Goal: Task Accomplishment & Management: Manage account settings

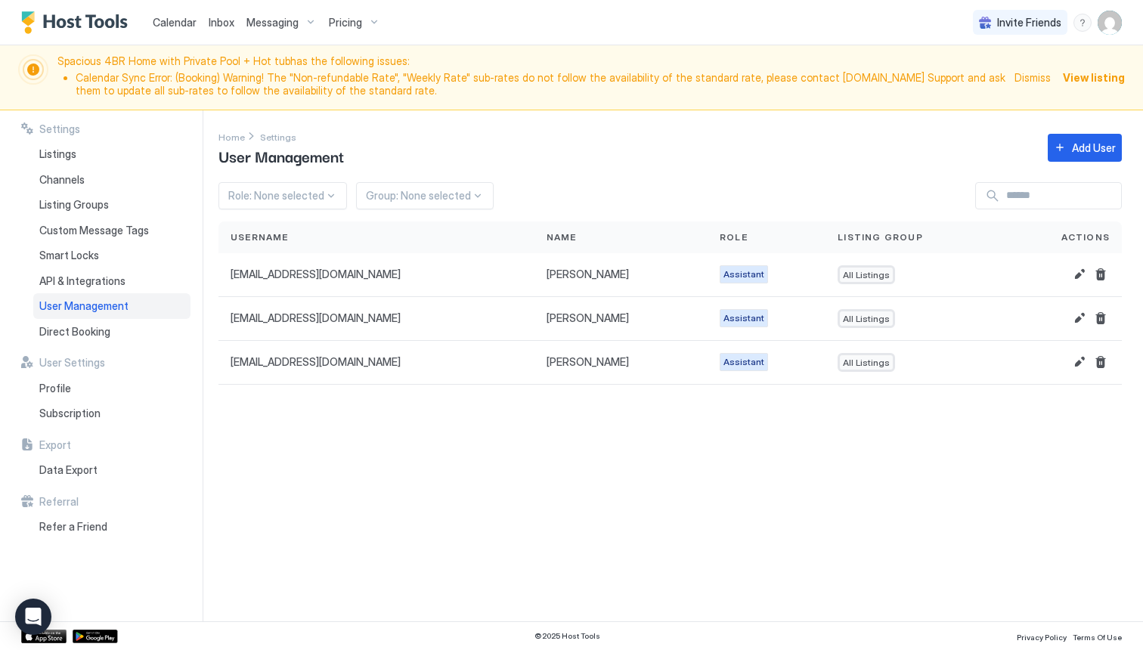
click at [271, 25] on span "Messaging" at bounding box center [273, 23] width 52 height 14
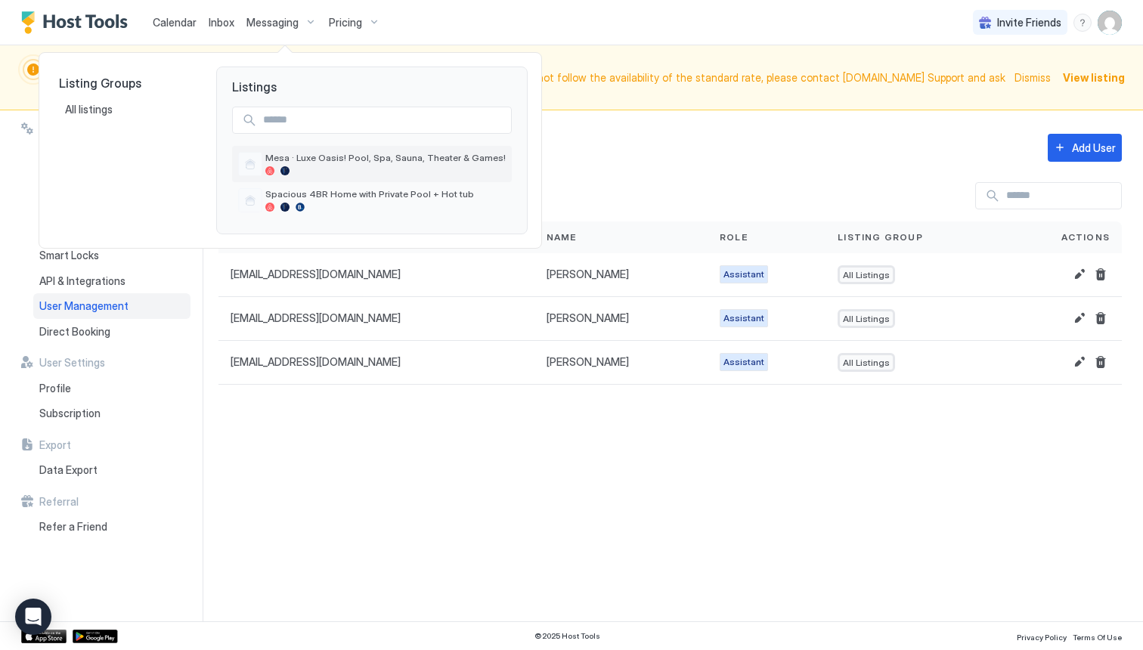
click at [305, 168] on div at bounding box center [385, 170] width 240 height 9
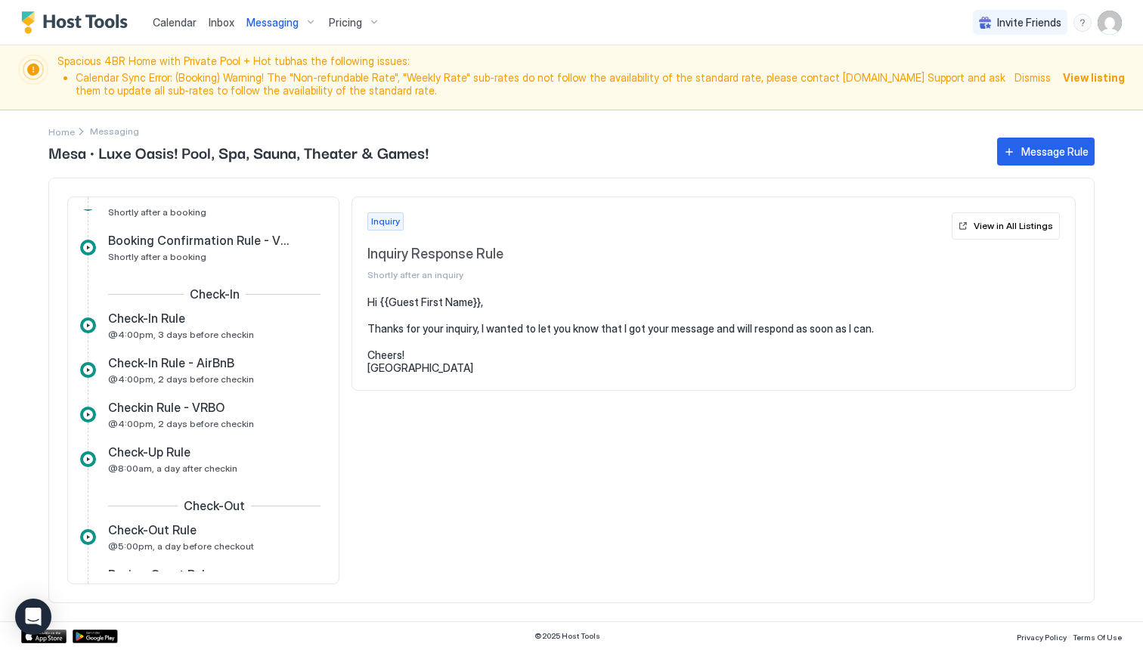
scroll to position [374, 0]
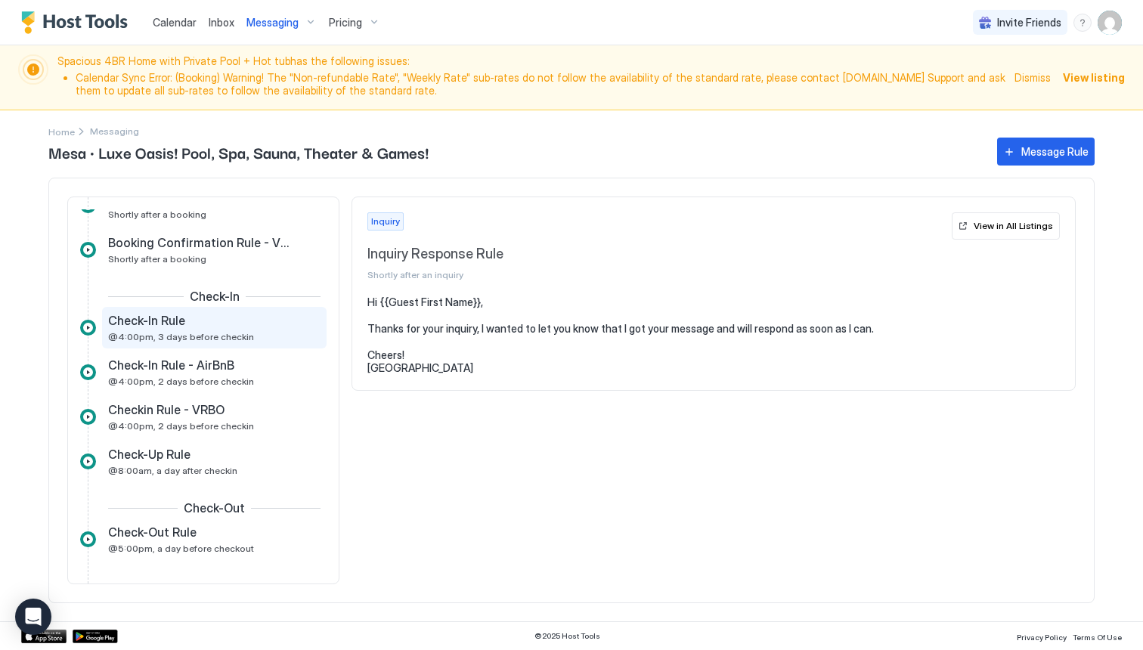
click at [200, 326] on div "Check-In Rule" at bounding box center [203, 320] width 191 height 15
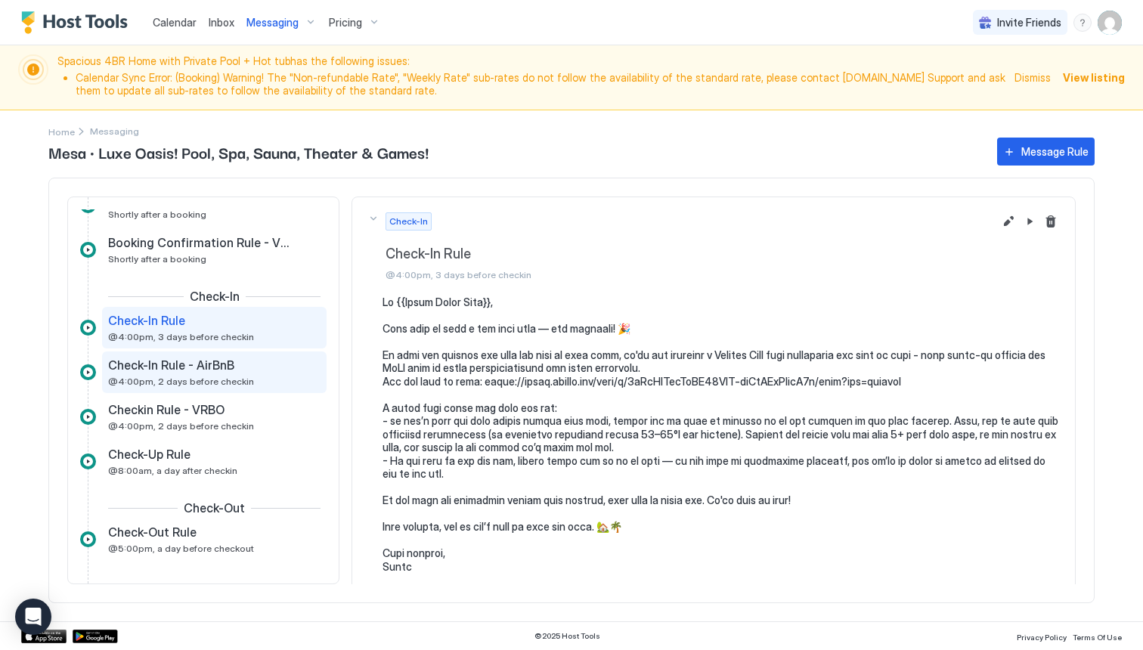
click at [220, 382] on span "@4:00pm, 2 days before checkin" at bounding box center [181, 381] width 146 height 11
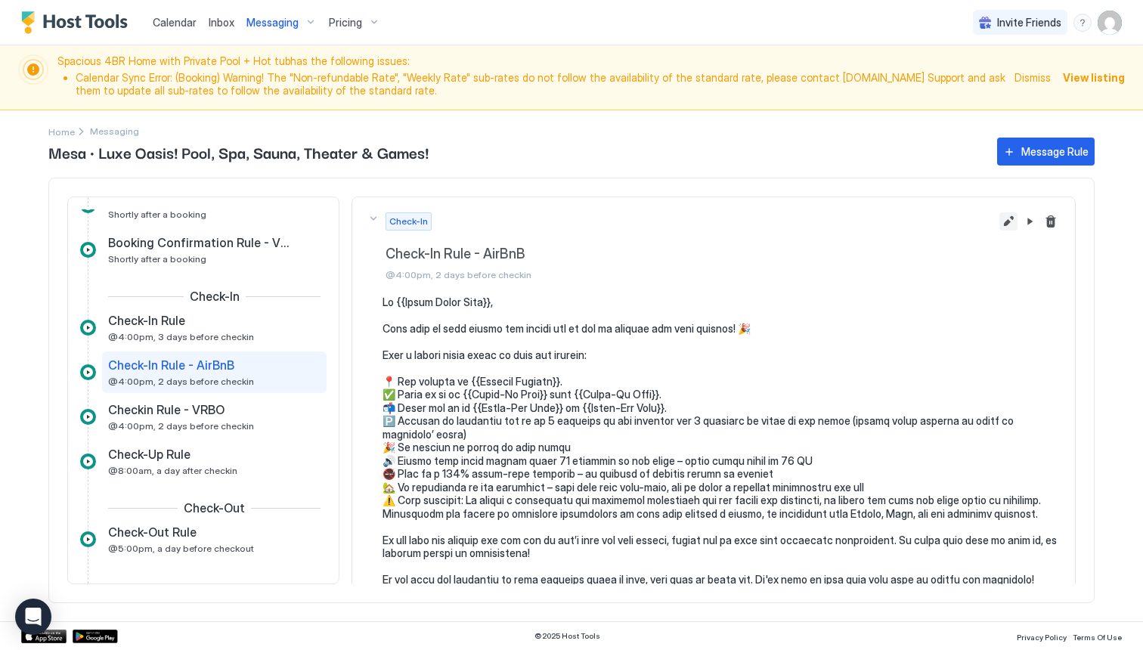
click at [1003, 227] on button "Edit message rule" at bounding box center [1009, 221] width 18 height 18
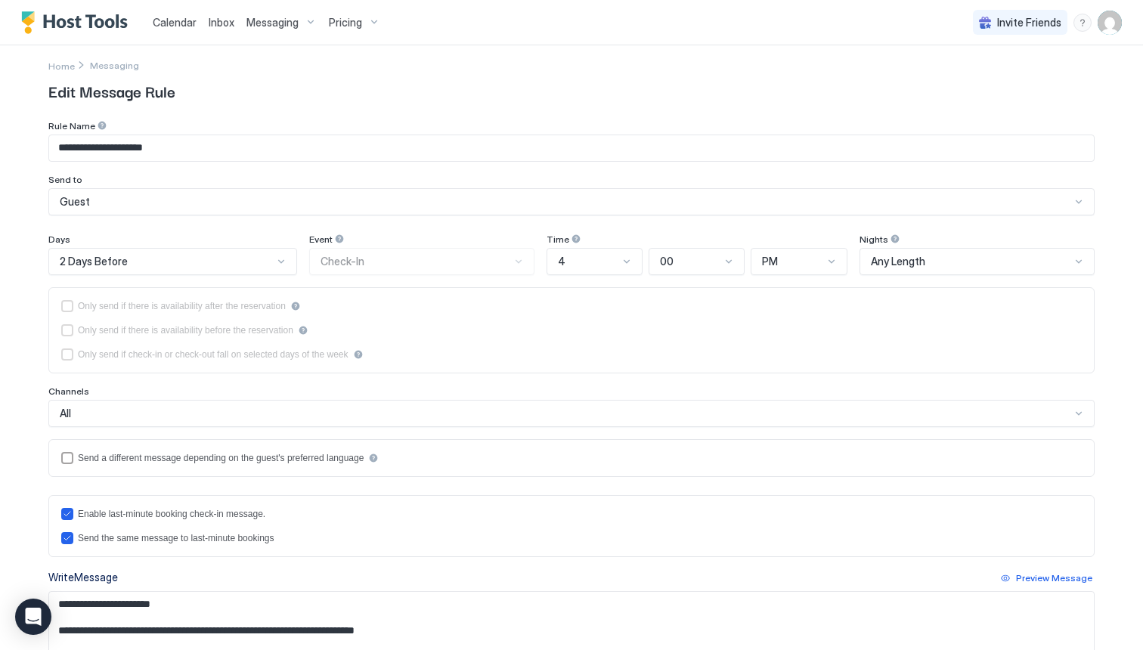
click at [686, 427] on div "All" at bounding box center [571, 413] width 1047 height 27
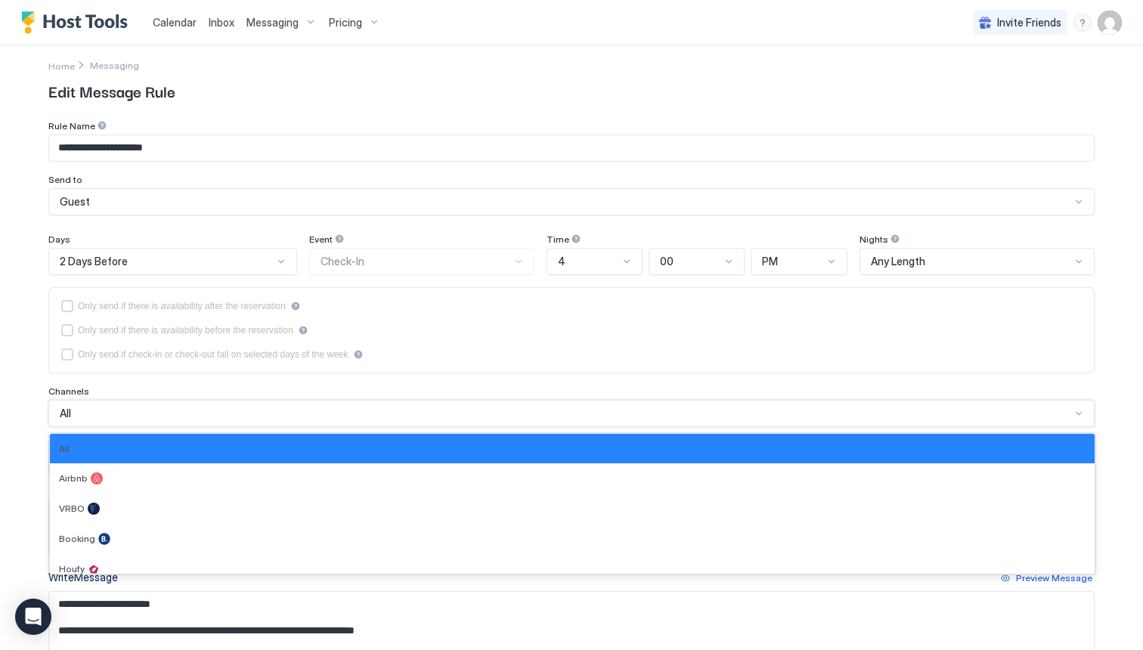
scroll to position [72, 0]
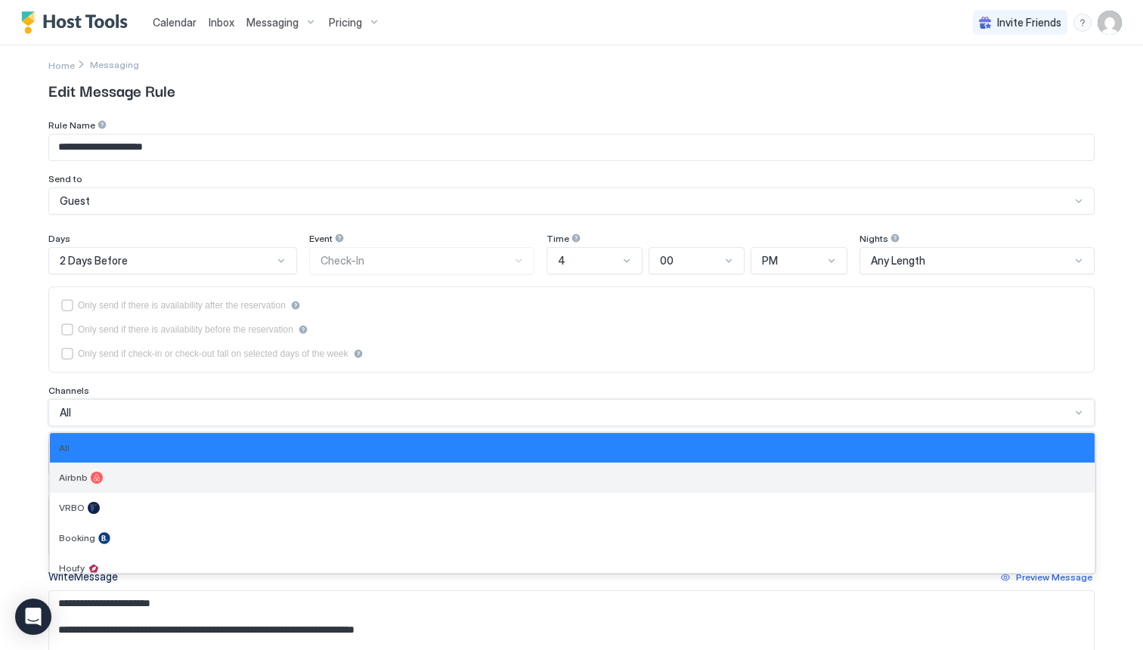
click at [644, 484] on div "Airbnb" at bounding box center [572, 478] width 1045 height 30
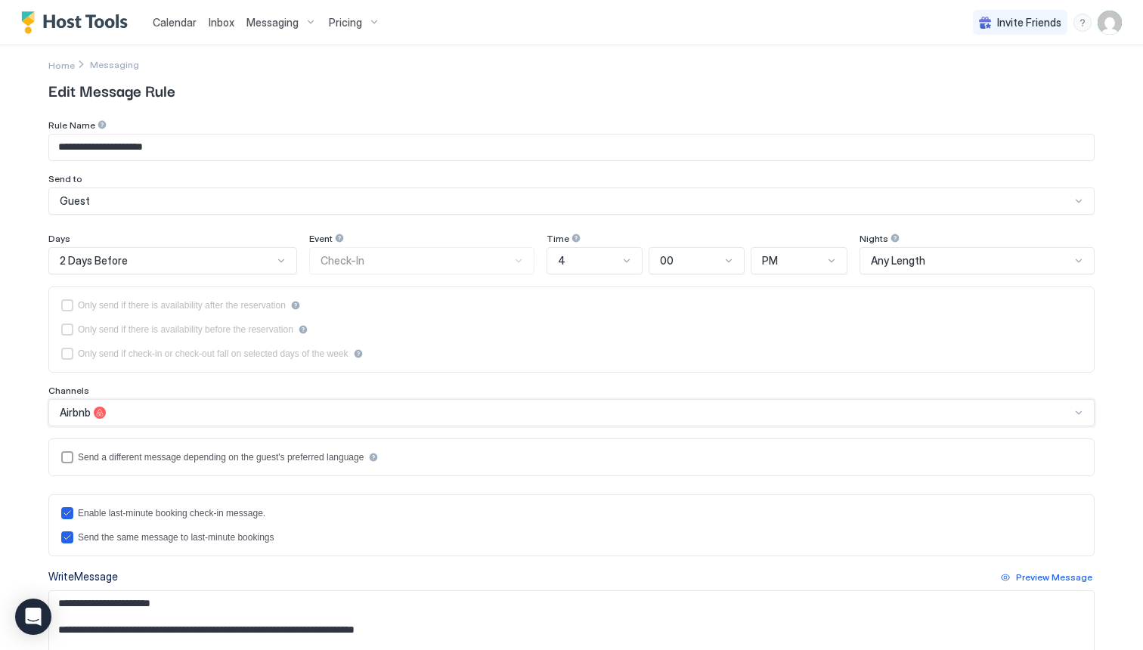
scroll to position [330, 0]
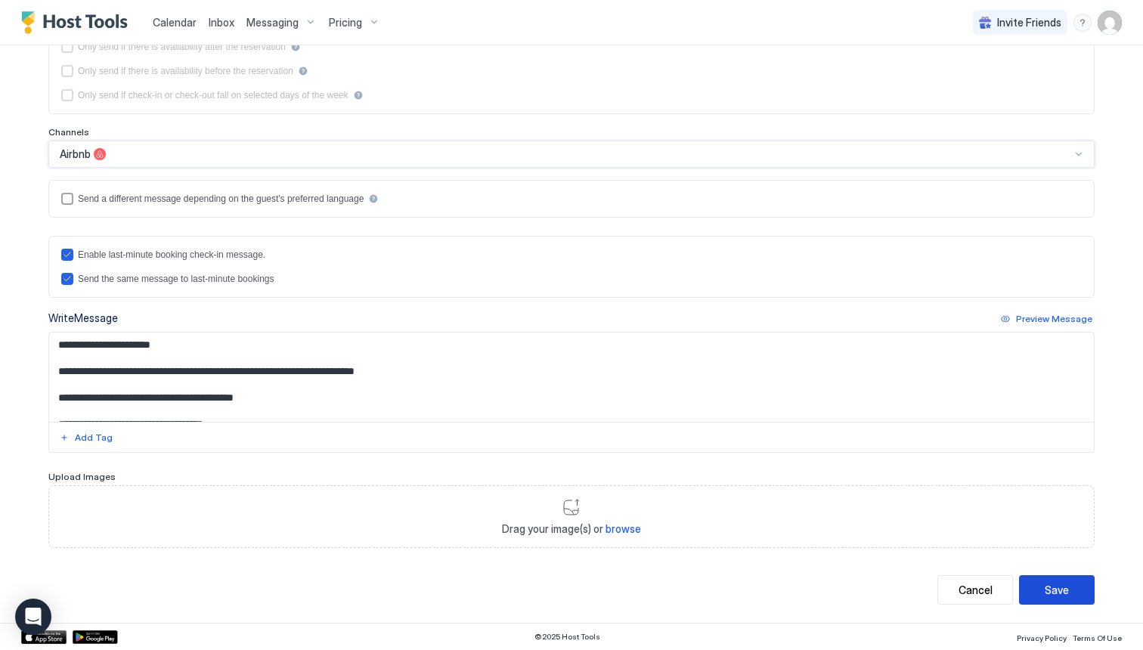
click at [1071, 591] on button "Save" at bounding box center [1057, 589] width 76 height 29
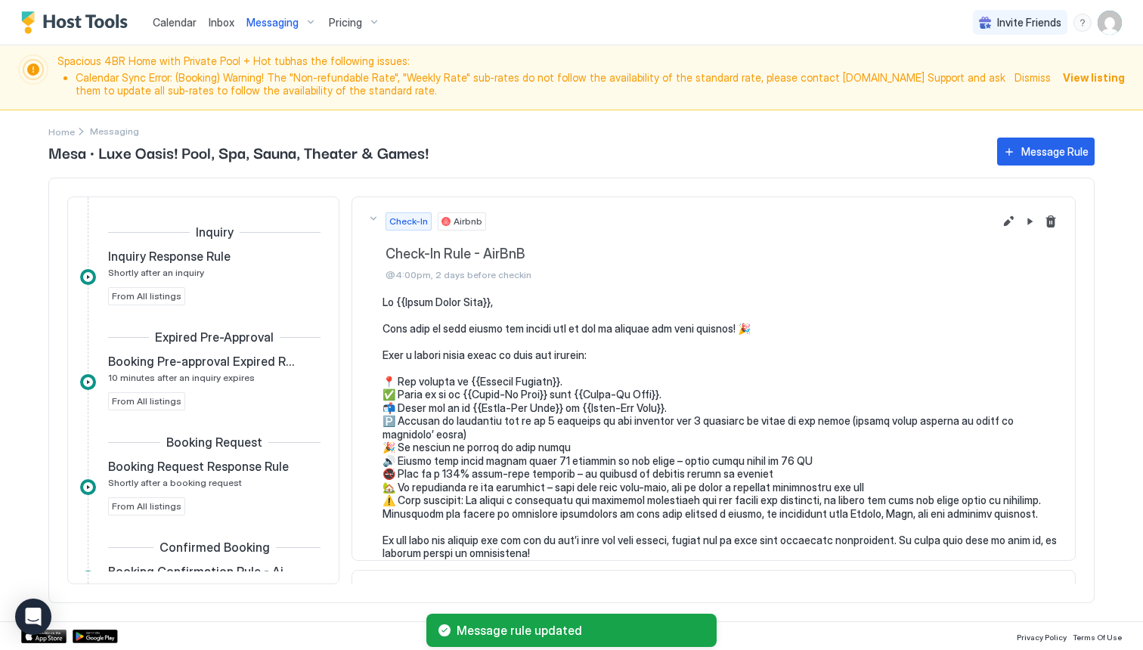
scroll to position [355, 0]
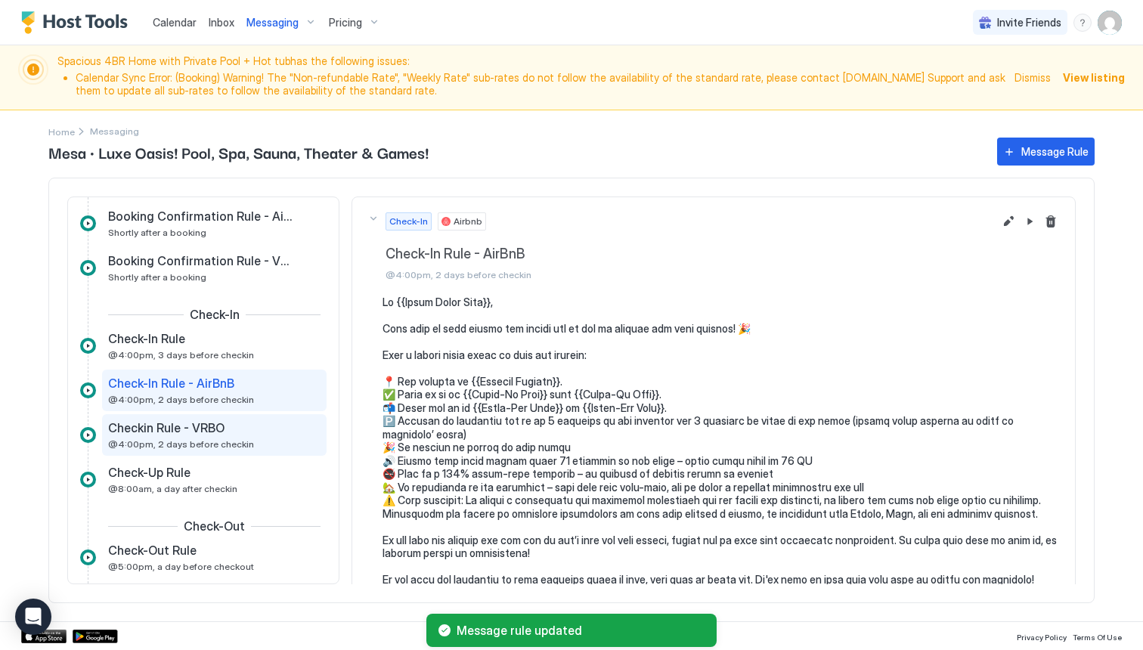
click at [171, 436] on div "Checkin Rule - VRBO @4:00pm, 2 days before checkin" at bounding box center [203, 434] width 191 height 29
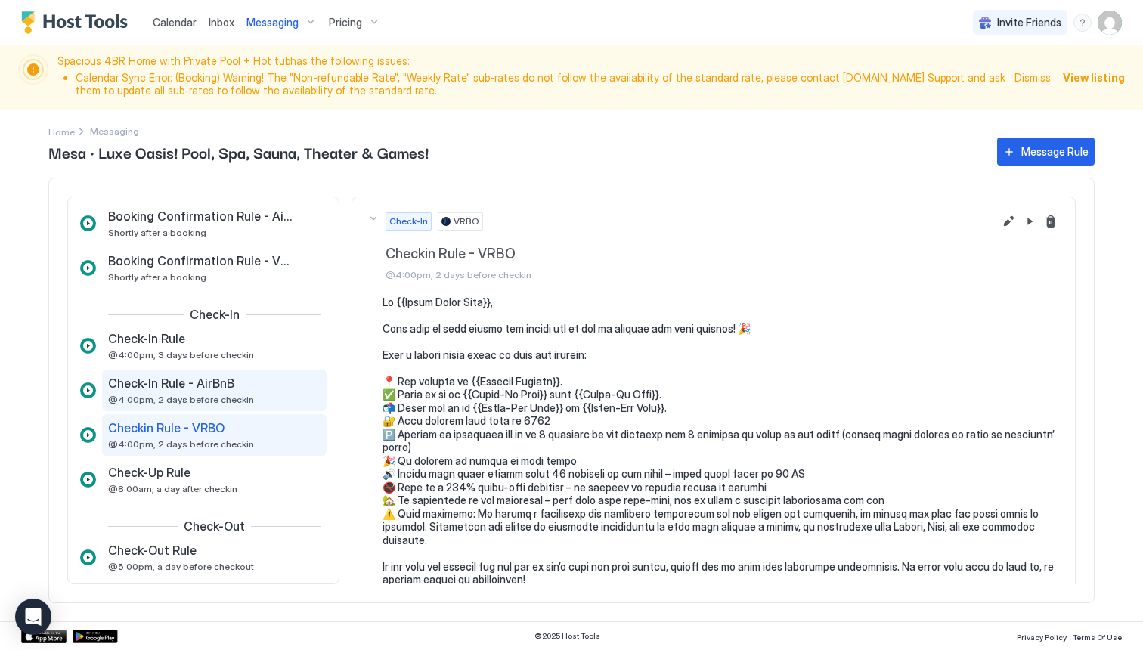
click at [194, 394] on div "Check-In Rule - AirBnB @4:00pm, 2 days before checkin" at bounding box center [203, 390] width 191 height 29
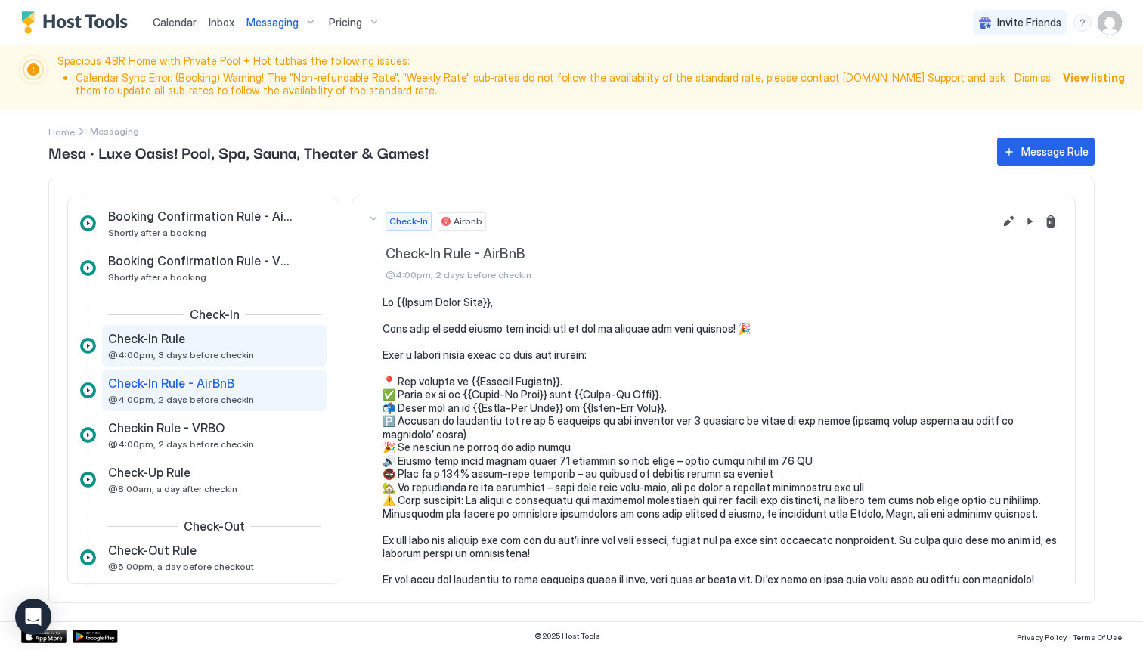
click at [254, 340] on div "Check-In Rule" at bounding box center [203, 338] width 191 height 15
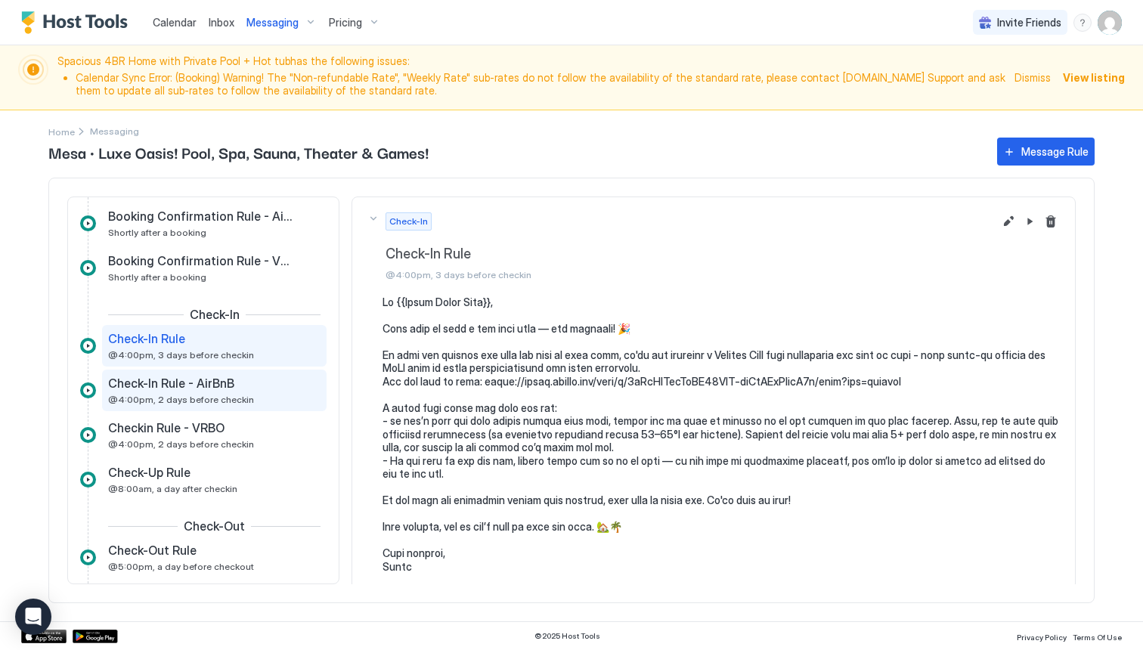
click at [226, 389] on span "Check-In Rule - AirBnB" at bounding box center [171, 383] width 126 height 15
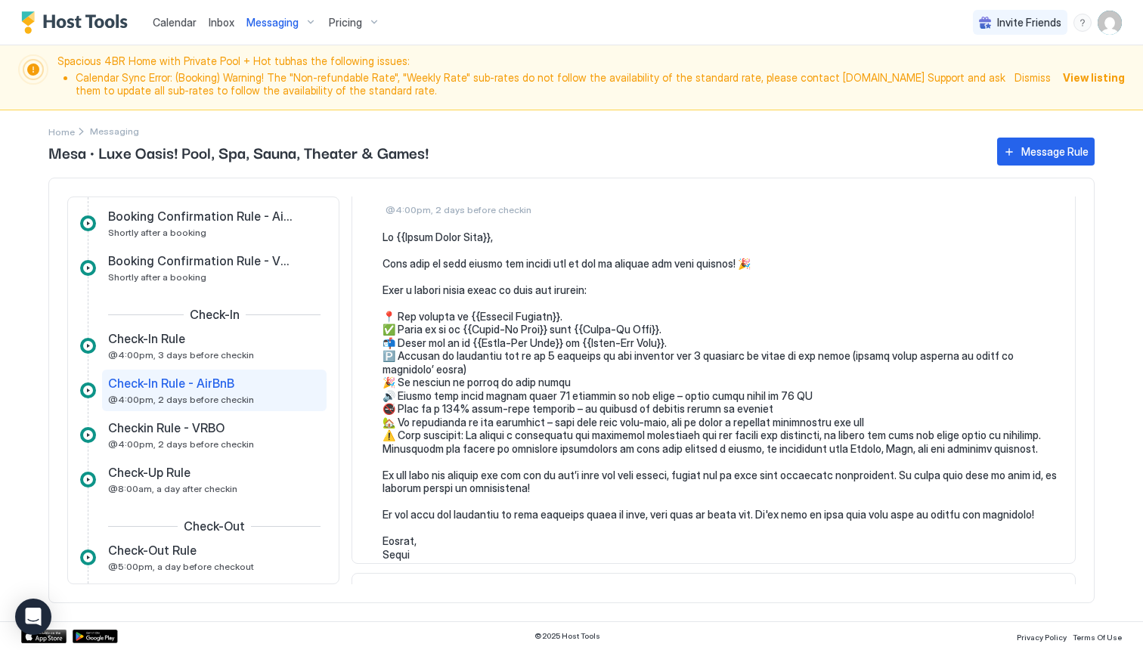
scroll to position [153, 0]
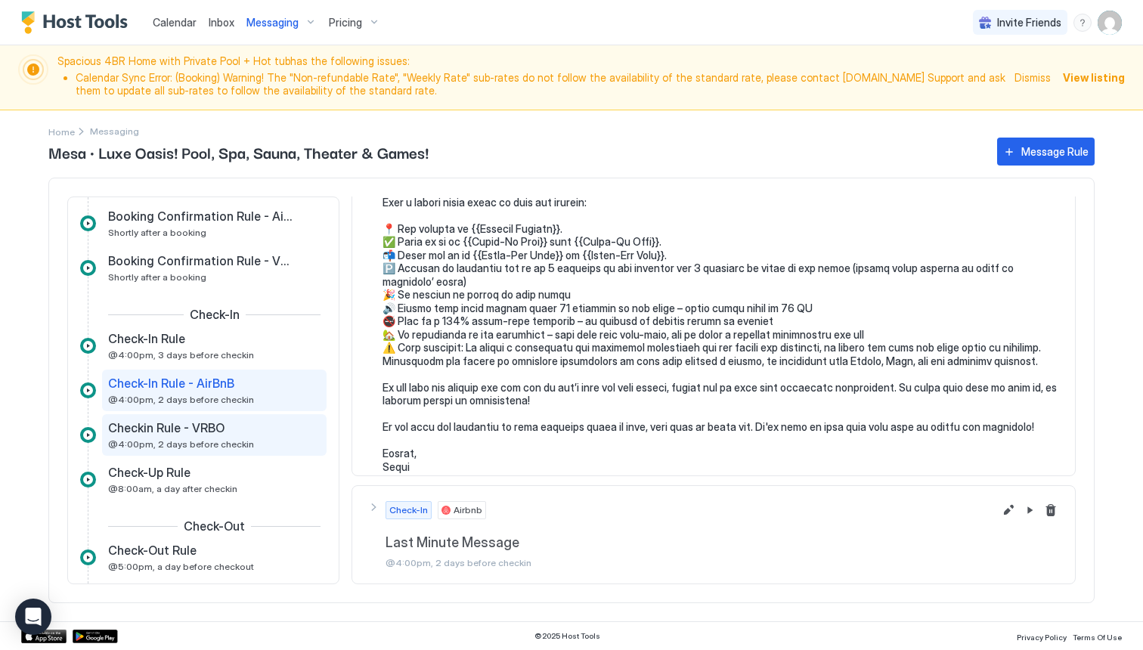
click at [236, 434] on div "Checkin Rule - VRBO" at bounding box center [203, 427] width 191 height 15
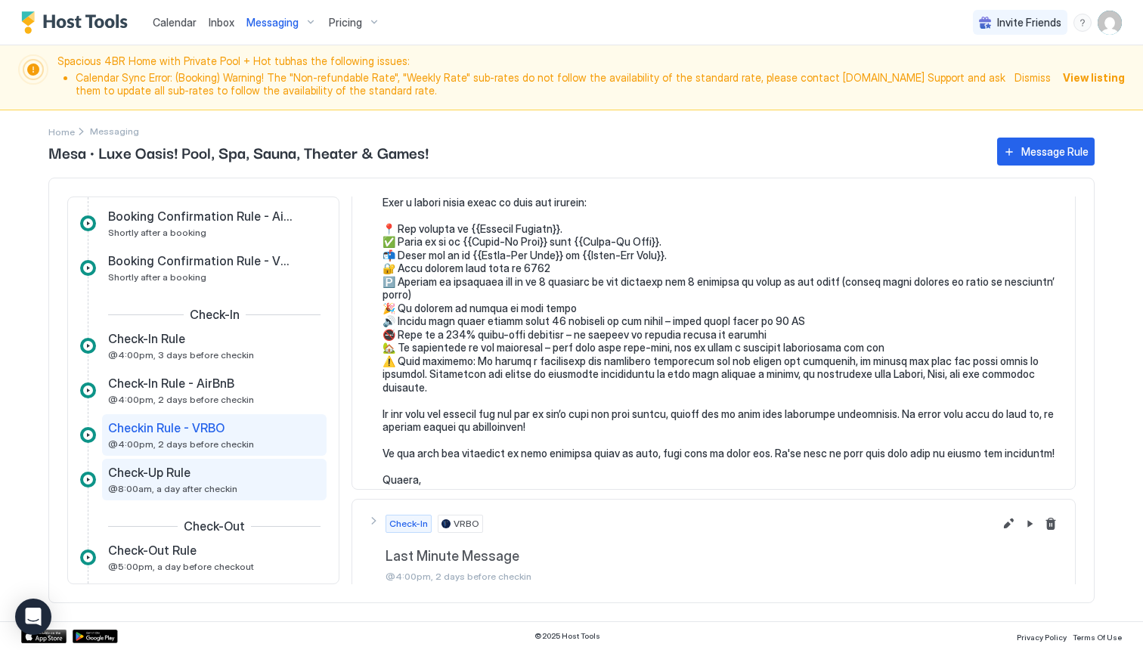
click at [217, 483] on div "Check-Up Rule @8:00am, a day after checkin" at bounding box center [203, 479] width 191 height 29
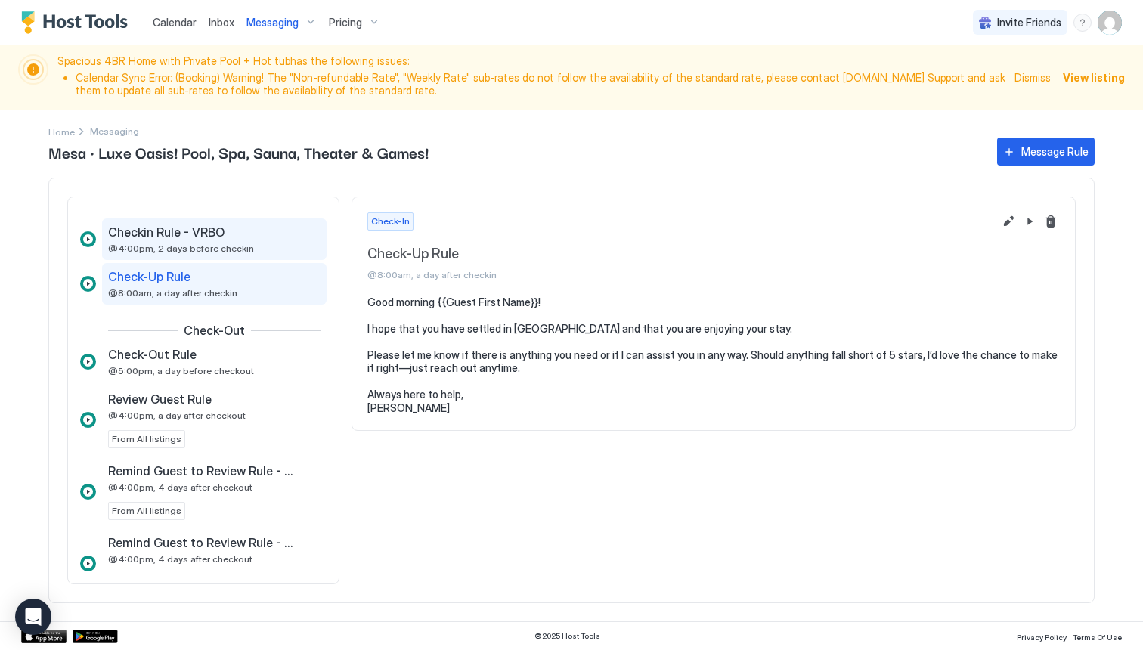
scroll to position [597, 0]
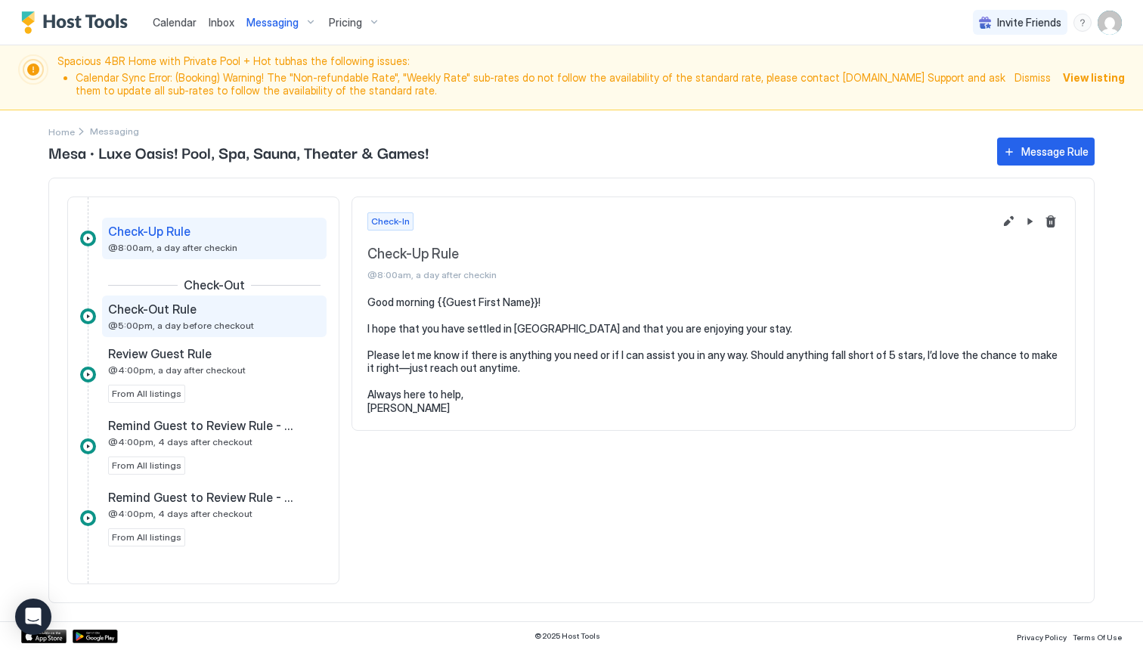
click at [219, 321] on span "@5:00pm, a day before checkout" at bounding box center [181, 325] width 146 height 11
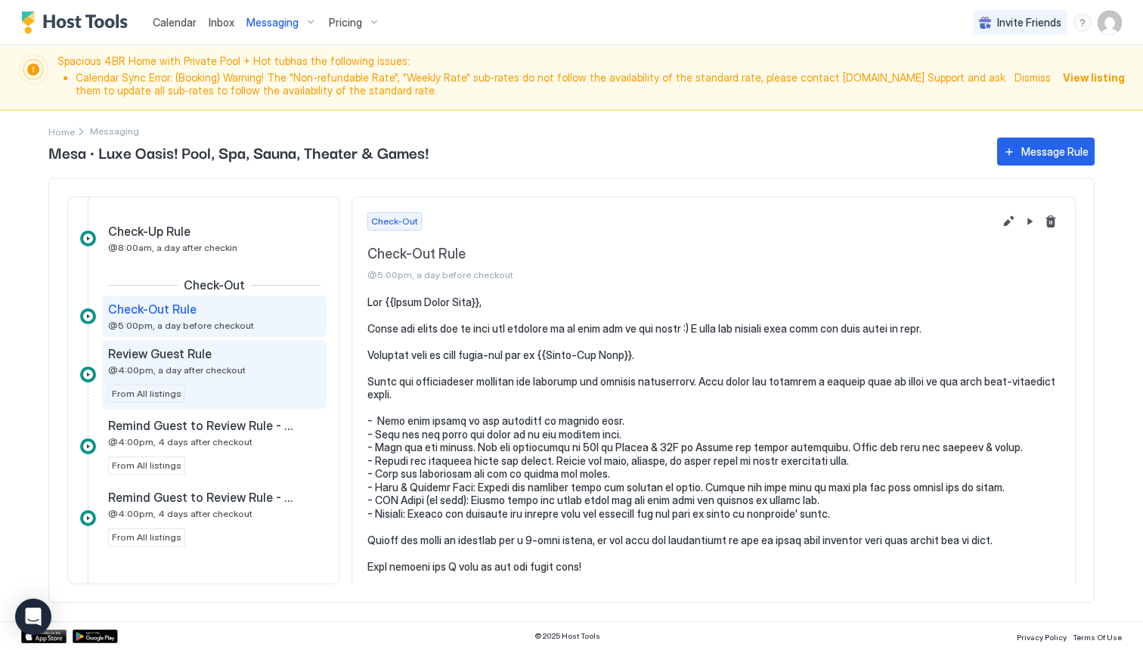
click at [212, 371] on span "@4:00pm, a day after checkout" at bounding box center [177, 369] width 138 height 11
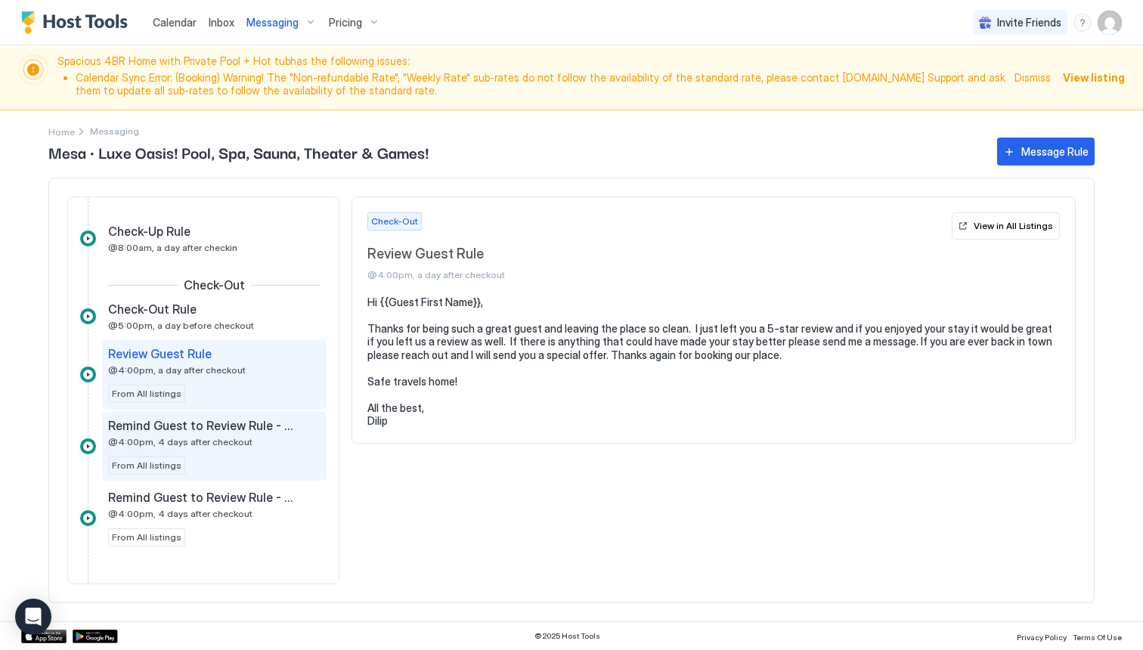
click at [209, 432] on span "Remind Guest to Review Rule - AirBnB" at bounding box center [202, 425] width 188 height 15
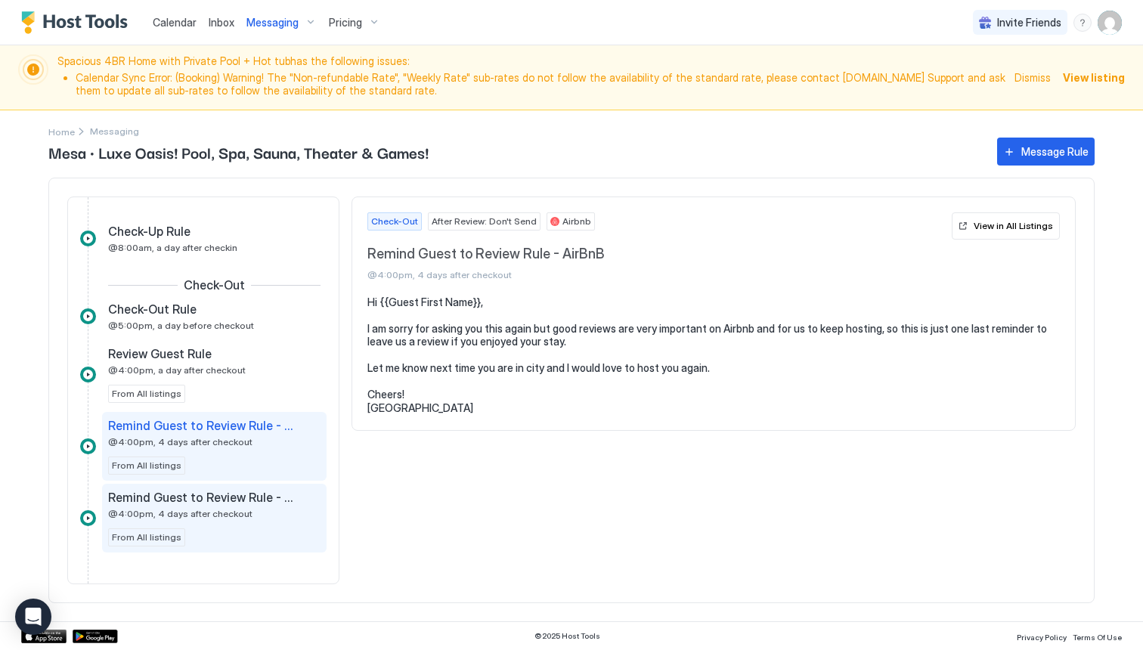
click at [208, 501] on span "Remind Guest to Review Rule - VRBO" at bounding box center [202, 497] width 188 height 15
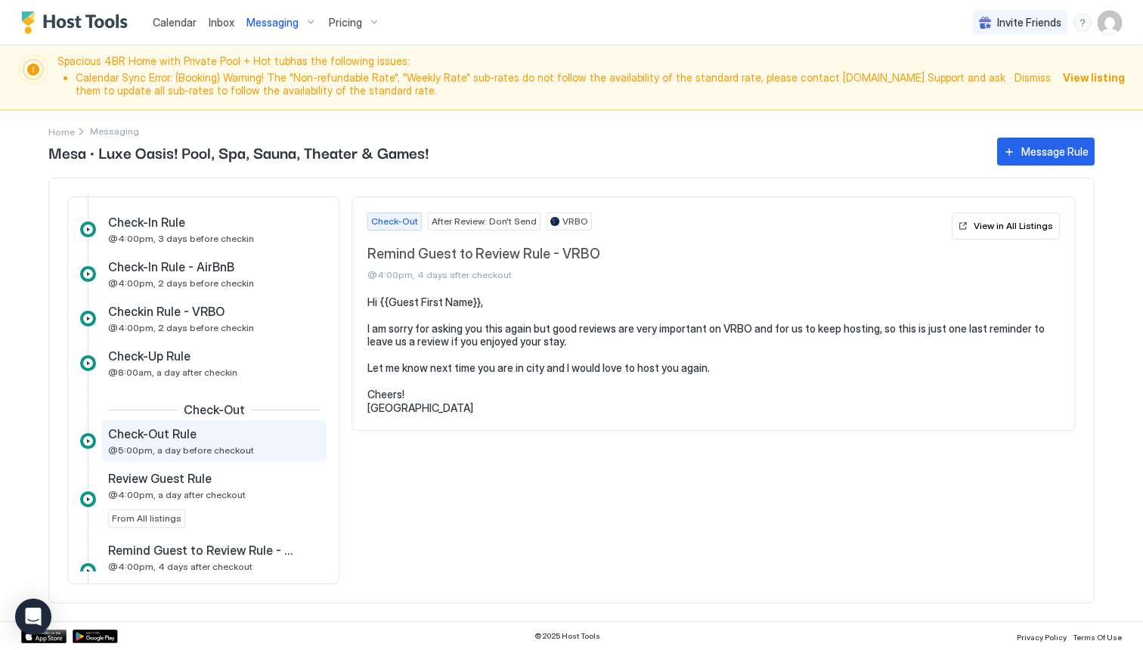
scroll to position [470, 0]
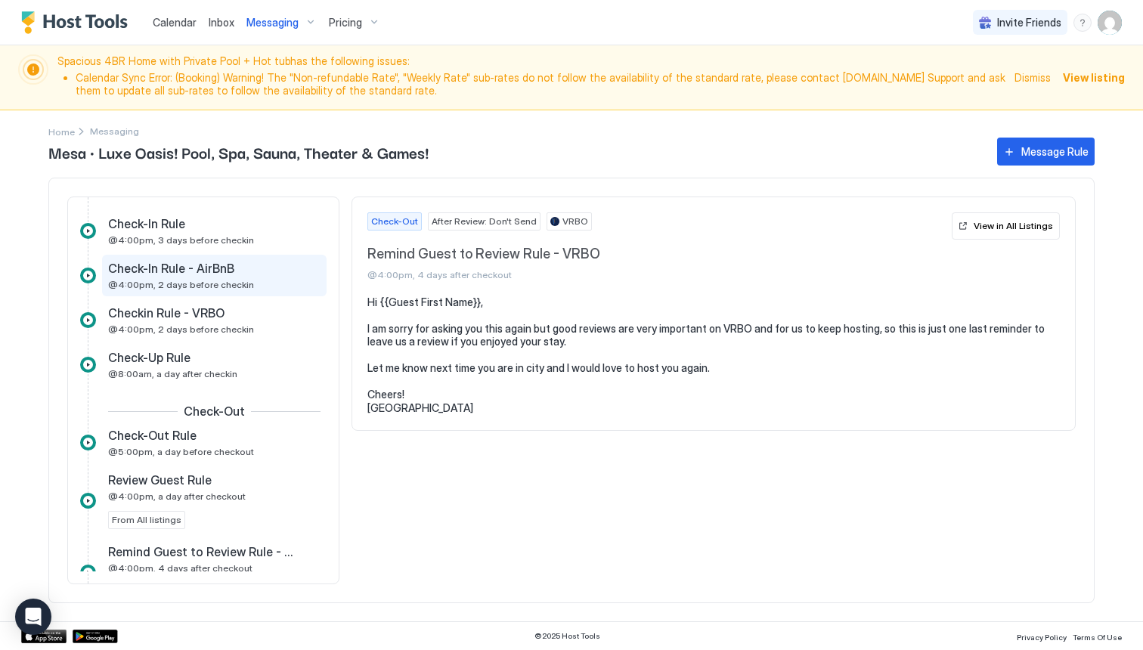
click at [240, 275] on div "Check-In Rule - AirBnB" at bounding box center [203, 268] width 191 height 15
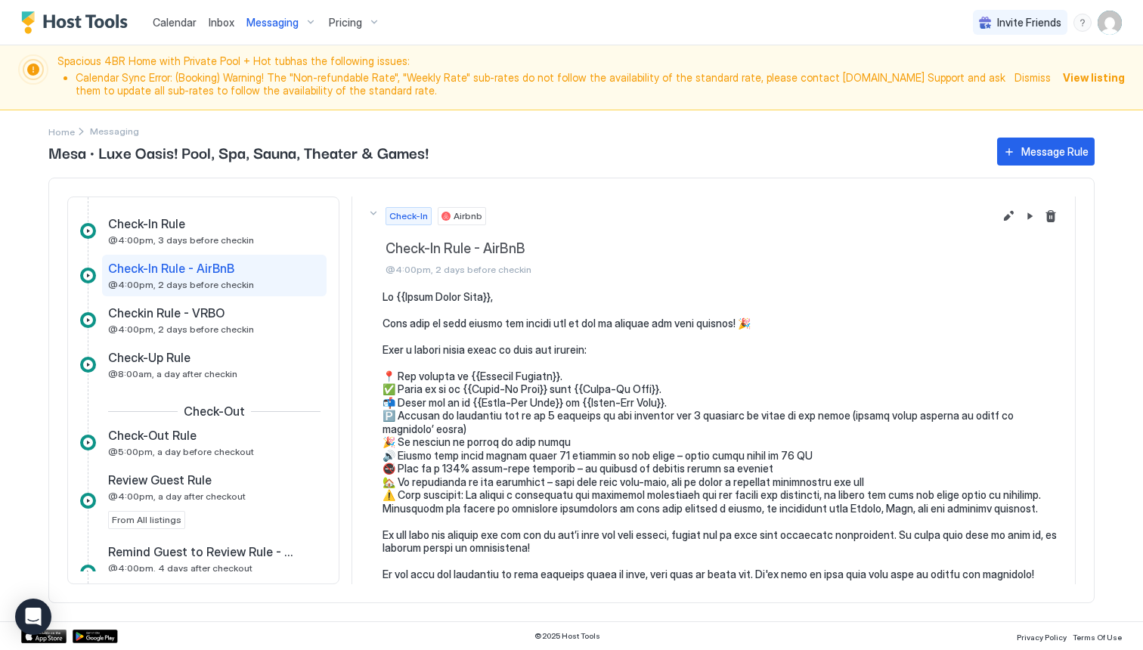
scroll to position [6, 0]
click at [1008, 213] on button "Edit message rule" at bounding box center [1009, 215] width 18 height 18
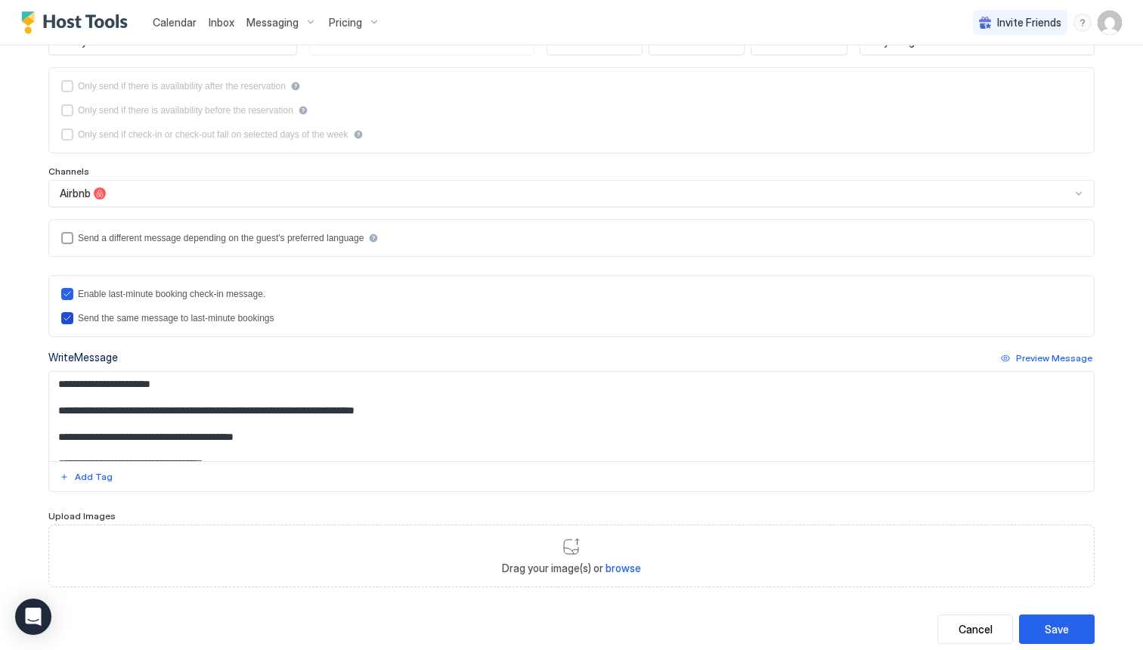
scroll to position [330, 0]
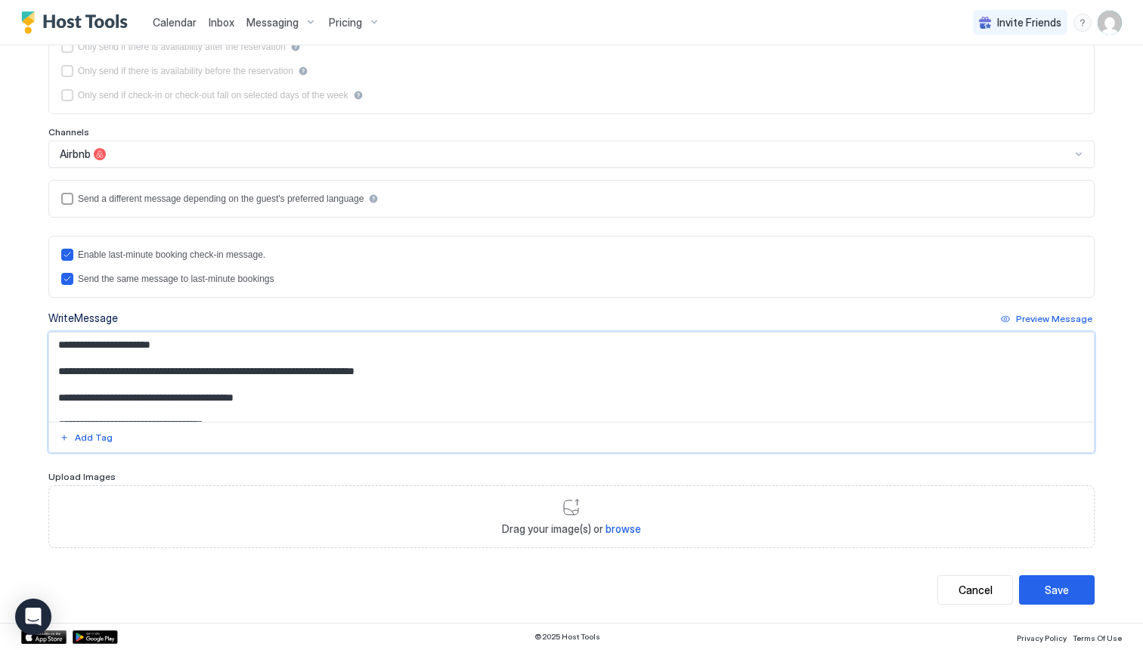
click at [581, 370] on textarea "Input Field" at bounding box center [571, 377] width 1045 height 89
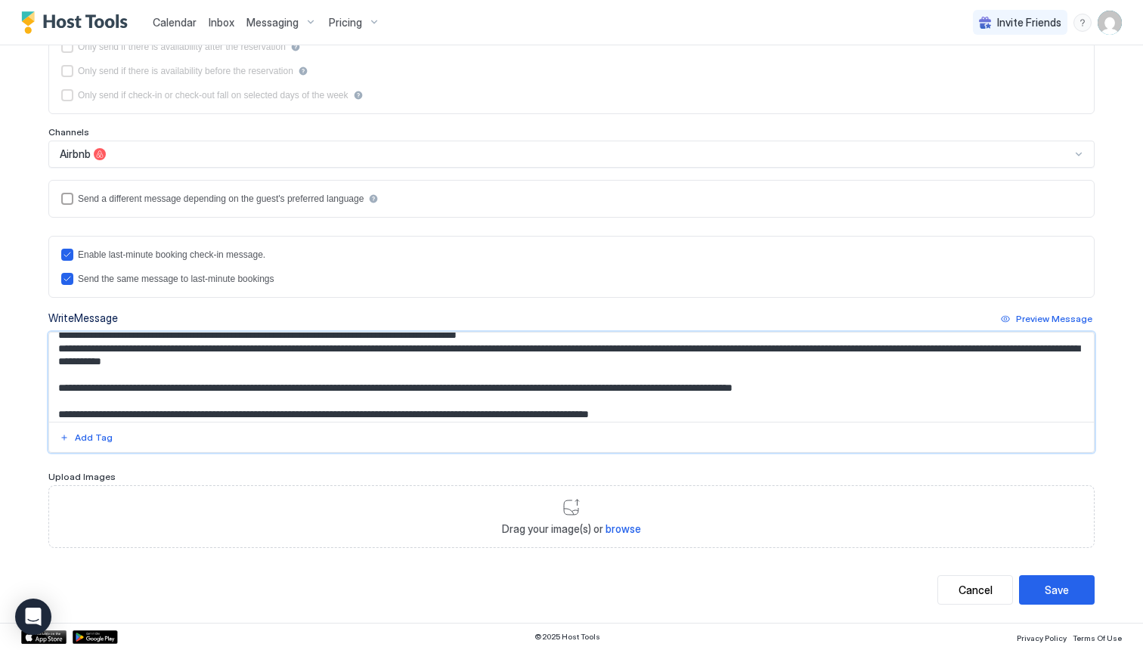
scroll to position [185, 0]
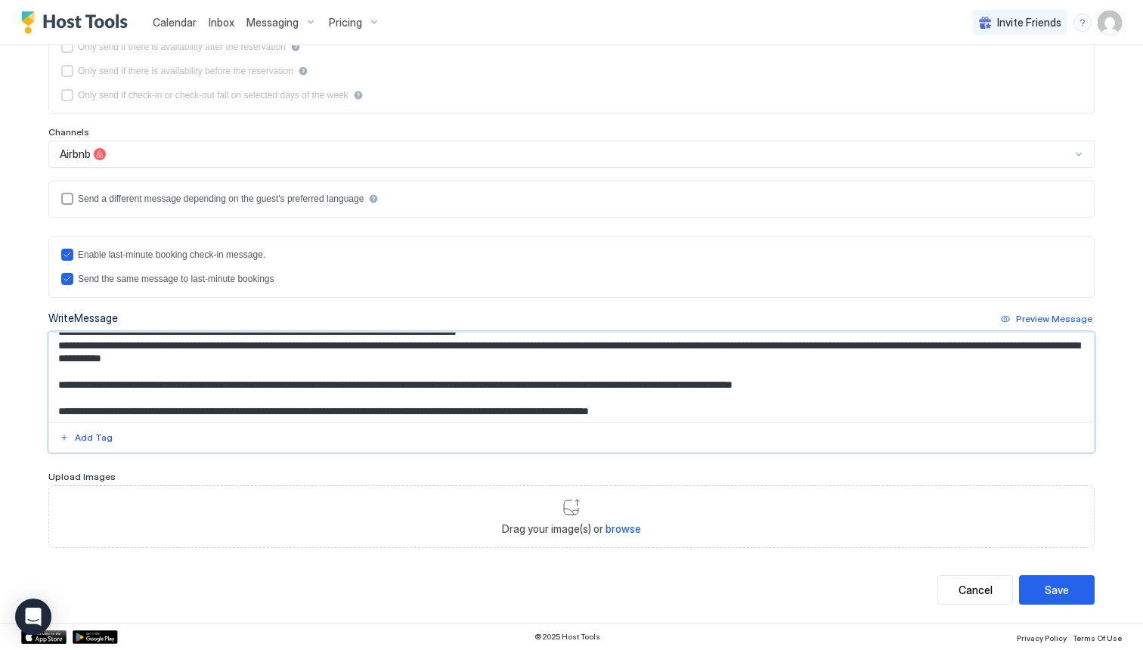
drag, startPoint x: 172, startPoint y: 358, endPoint x: 200, endPoint y: 359, distance: 27.2
click at [200, 358] on textarea "Input Field" at bounding box center [571, 377] width 1045 height 89
type textarea "**********"
click at [1065, 591] on div "Save" at bounding box center [1057, 590] width 24 height 16
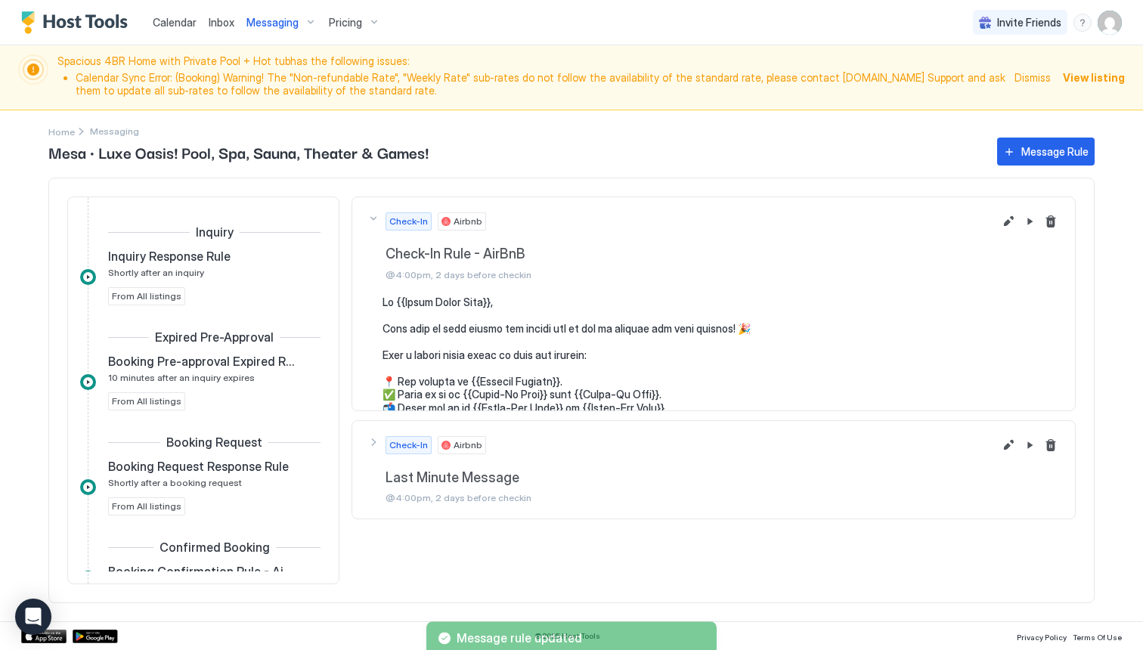
scroll to position [355, 0]
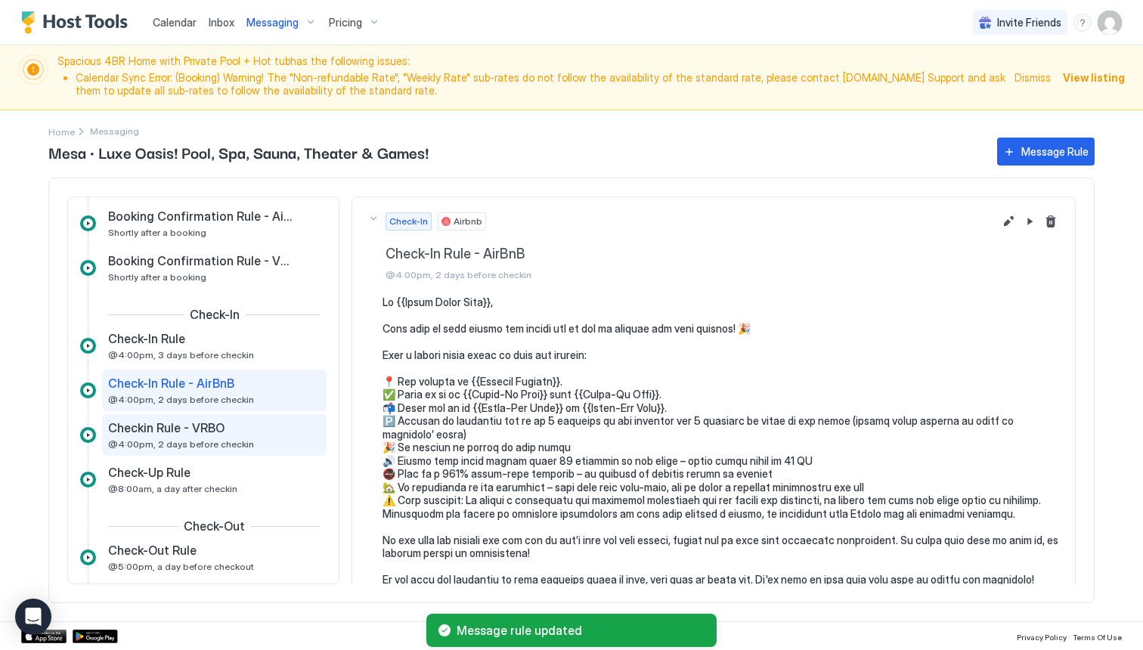
click at [232, 432] on div "Checkin Rule - VRBO" at bounding box center [203, 427] width 191 height 15
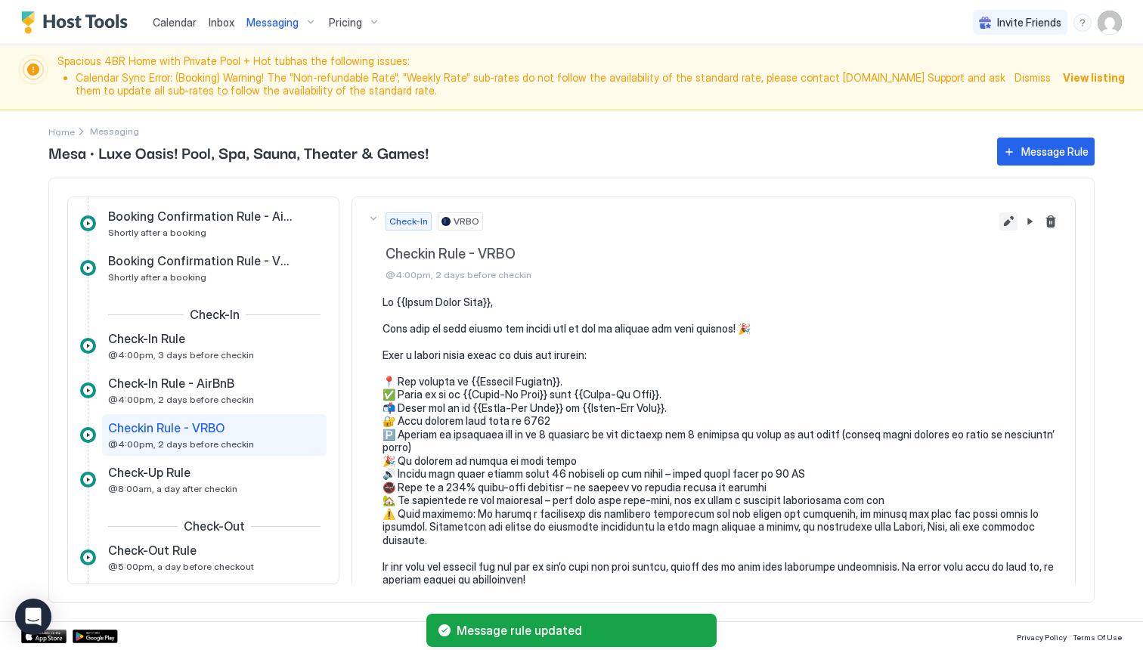
click at [1005, 223] on button "Edit message rule" at bounding box center [1009, 221] width 18 height 18
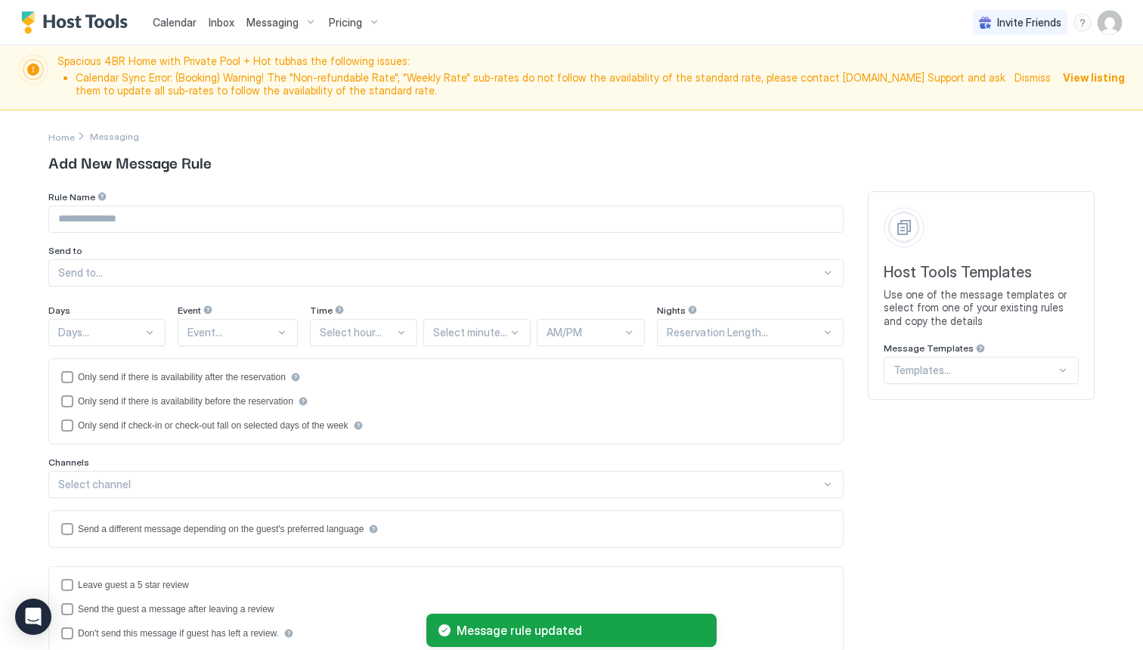
type input "**********"
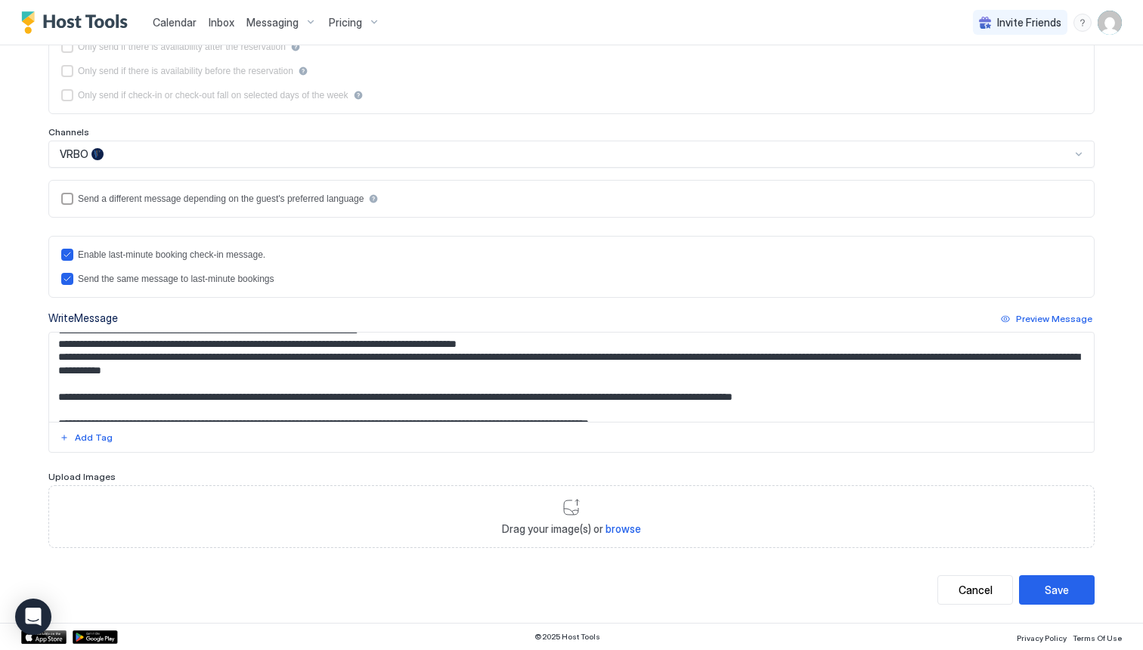
scroll to position [178, 0]
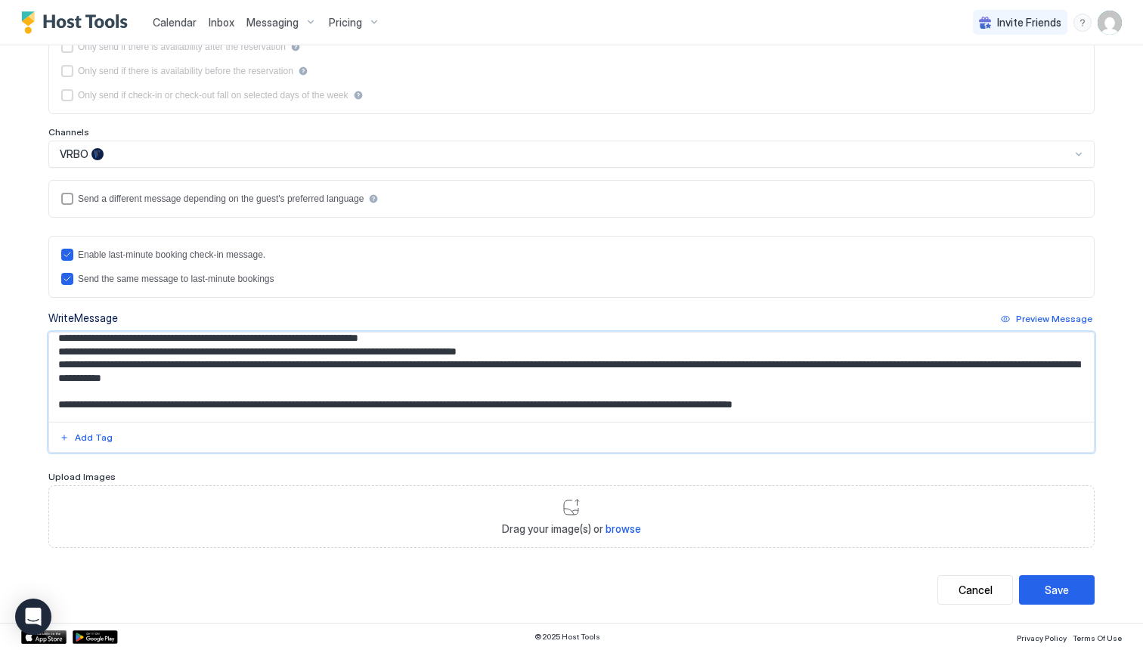
drag, startPoint x: 173, startPoint y: 380, endPoint x: 137, endPoint y: 378, distance: 36.3
click at [137, 378] on textarea "Input Field" at bounding box center [571, 377] width 1045 height 89
type textarea "**********"
click at [1052, 594] on div "Save" at bounding box center [1057, 590] width 24 height 16
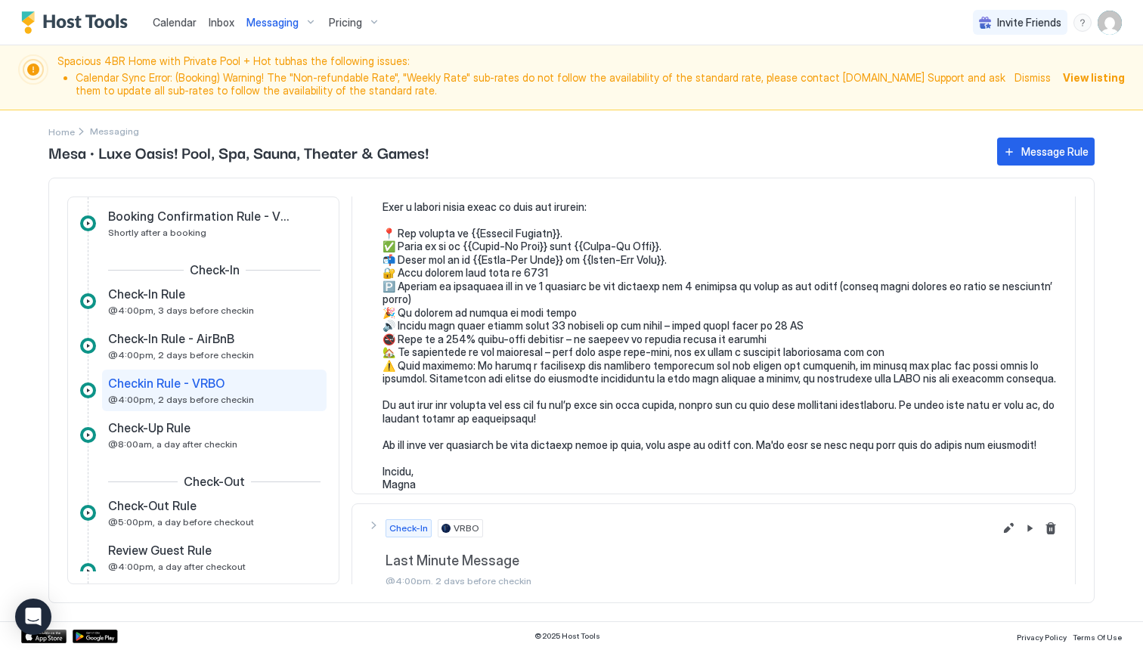
scroll to position [166, 0]
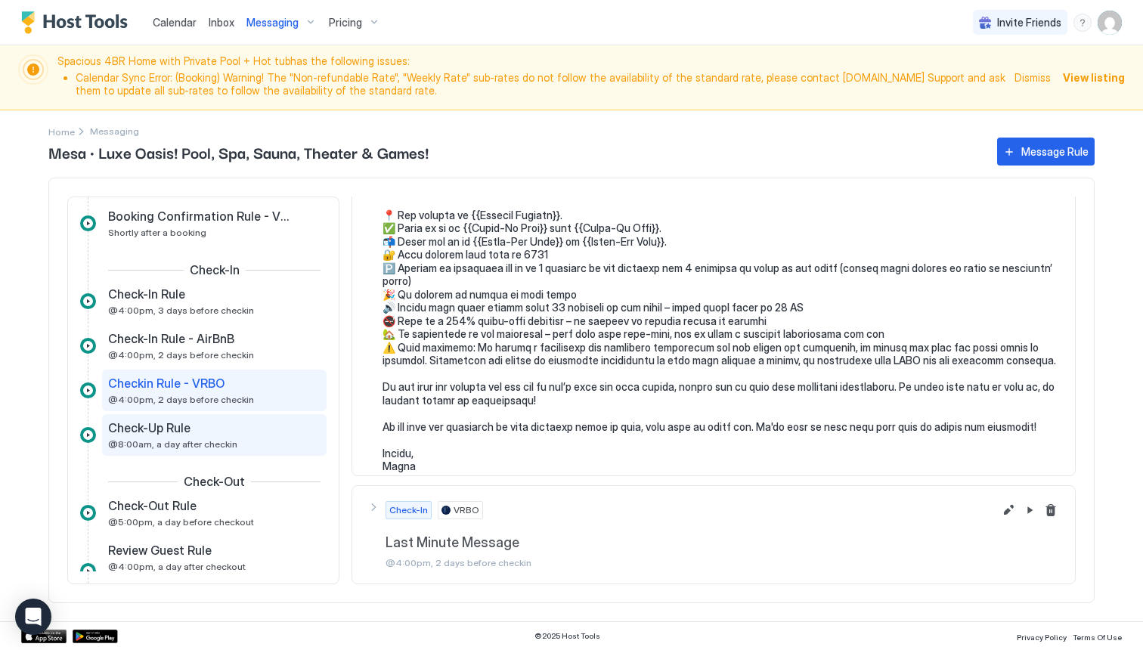
click at [194, 425] on div "Check-Up Rule" at bounding box center [203, 427] width 191 height 15
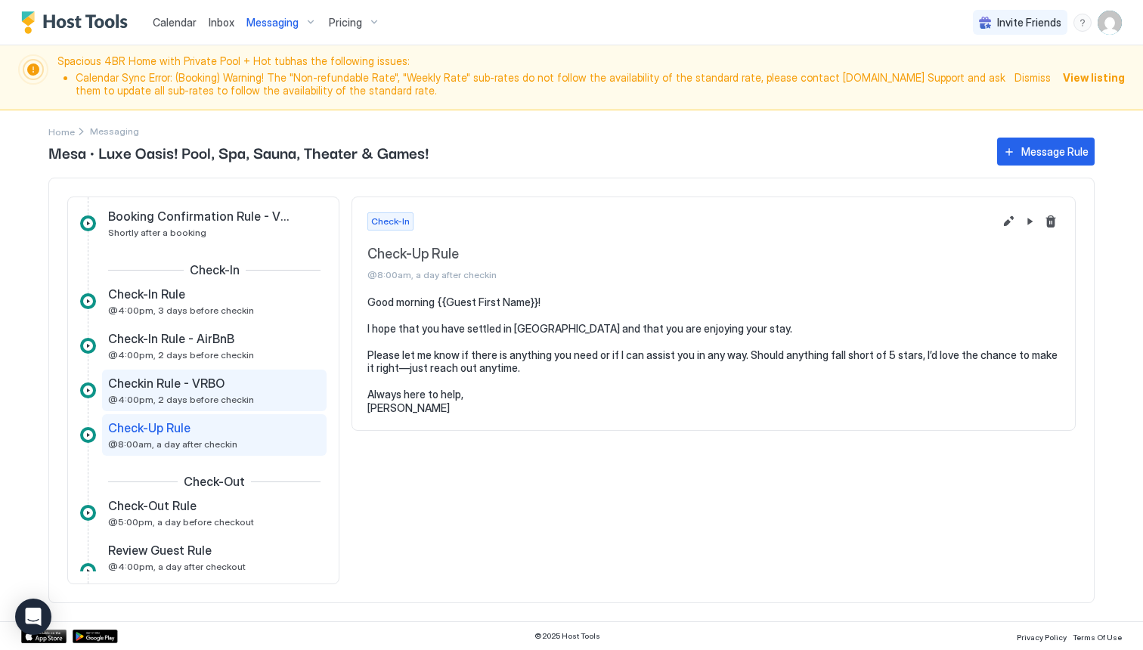
click at [191, 383] on span "Checkin Rule - VRBO" at bounding box center [166, 383] width 116 height 15
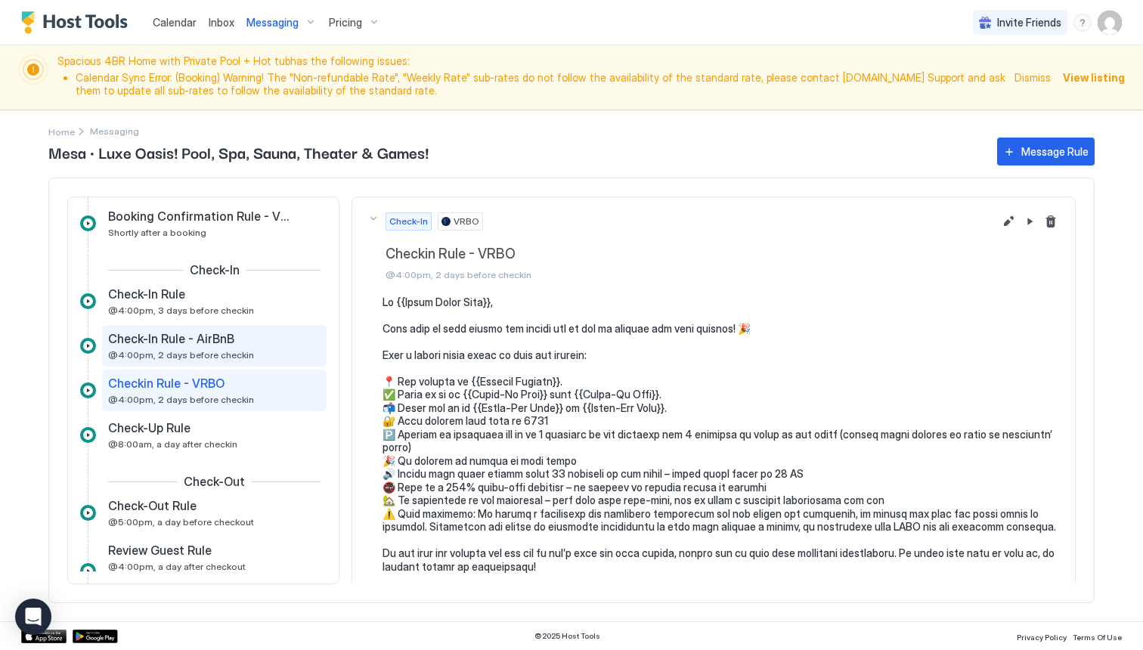
click at [191, 346] on span "Check-In Rule - AirBnB" at bounding box center [171, 338] width 126 height 15
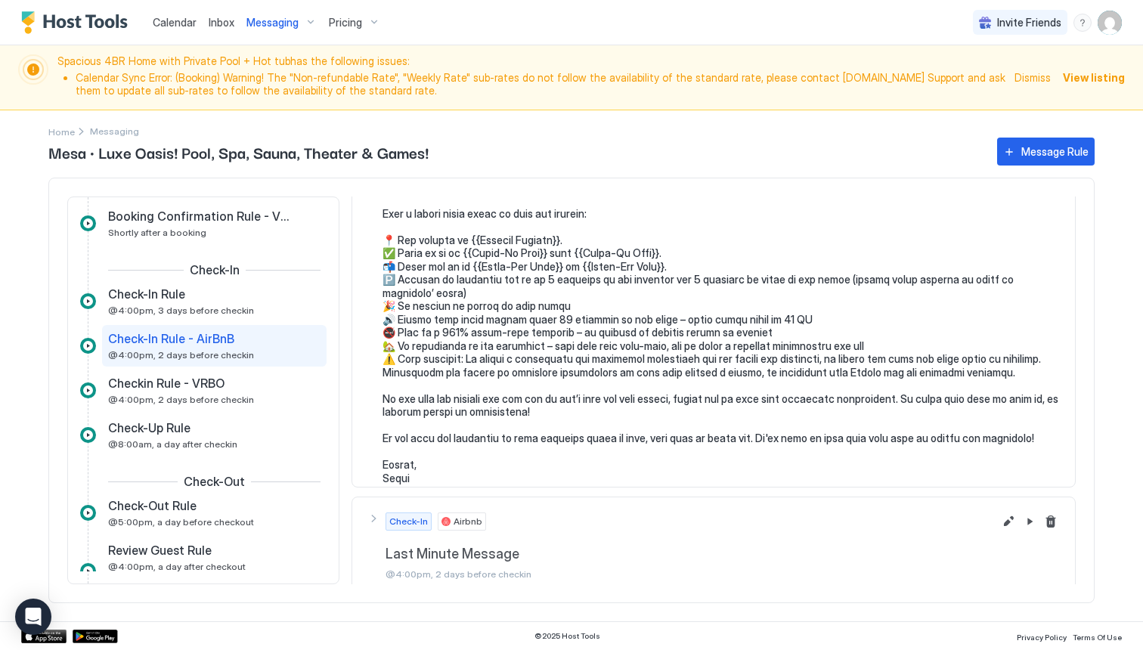
scroll to position [153, 0]
